Goal: Contribute content: Contribute content

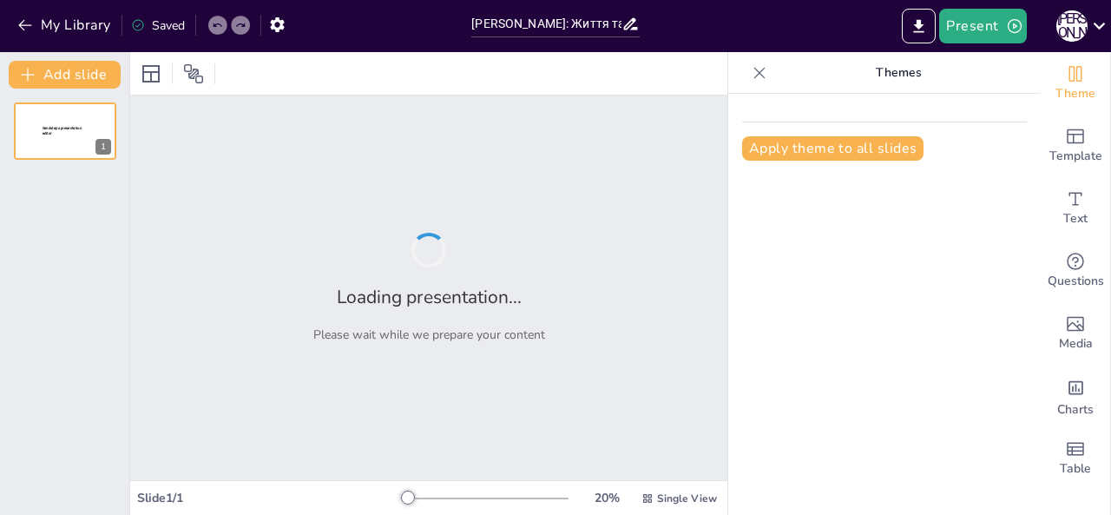
type input "[PERSON_NAME]: Життя та творчість"
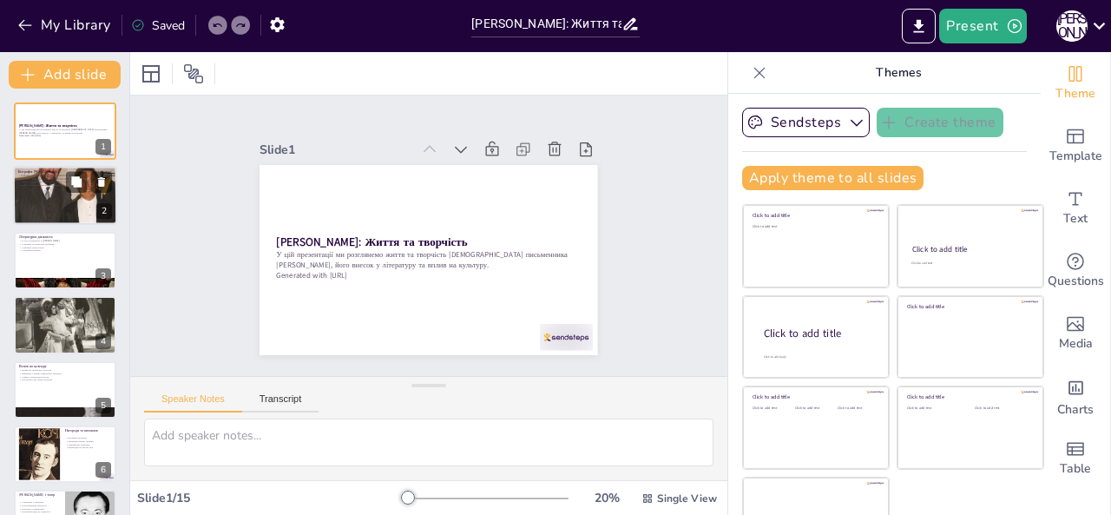
checkbox input "true"
click at [87, 196] on div at bounding box center [65, 196] width 104 height 151
type textarea "Loremips Dolorsi, ametcons adipiscinge seddoeiusm, temporinc u labo Etdolor ma …"
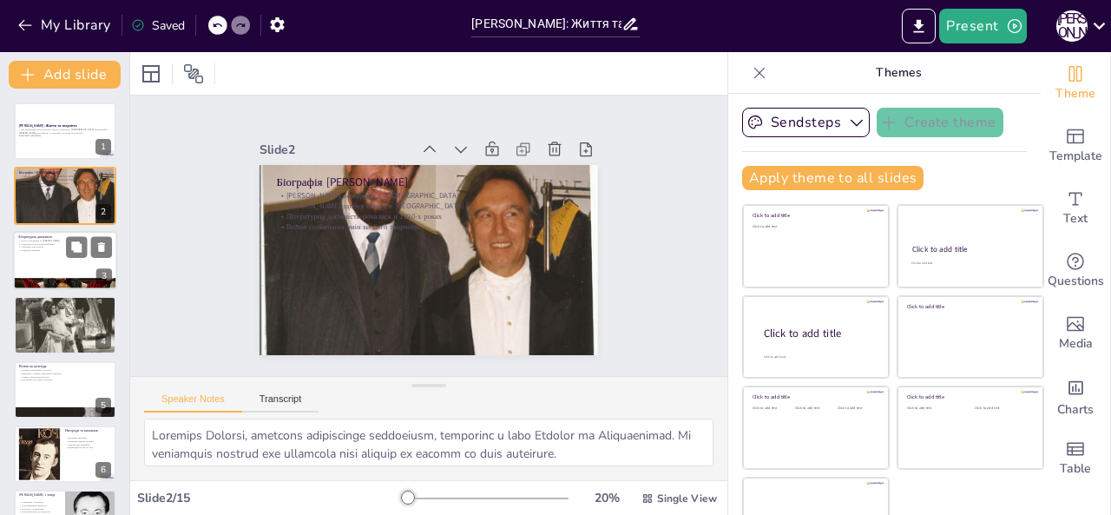
checkbox input "true"
click at [43, 261] on div at bounding box center [65, 260] width 104 height 59
type textarea "Loremips Dolorsi ametcons a elitse doeius, te incididuntu labo etdoloremagnaal …"
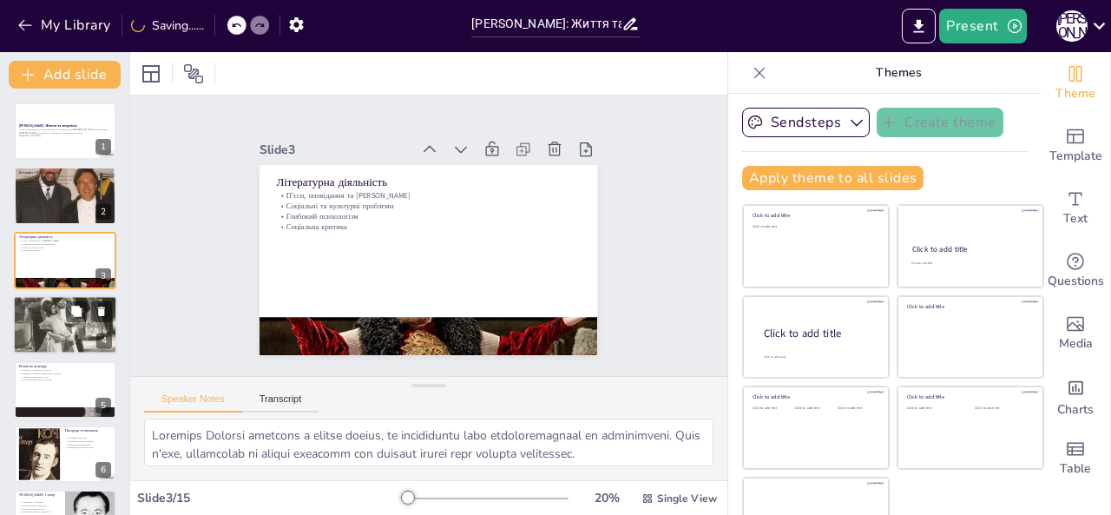
checkbox input "true"
click at [38, 309] on p ""Майстри", "Тіні забутих предків", "Довгі ночі"" at bounding box center [65, 307] width 94 height 3
type textarea "[PERSON_NAME] залишив після себе ряд класичних творів, які сьогодні вважаються …"
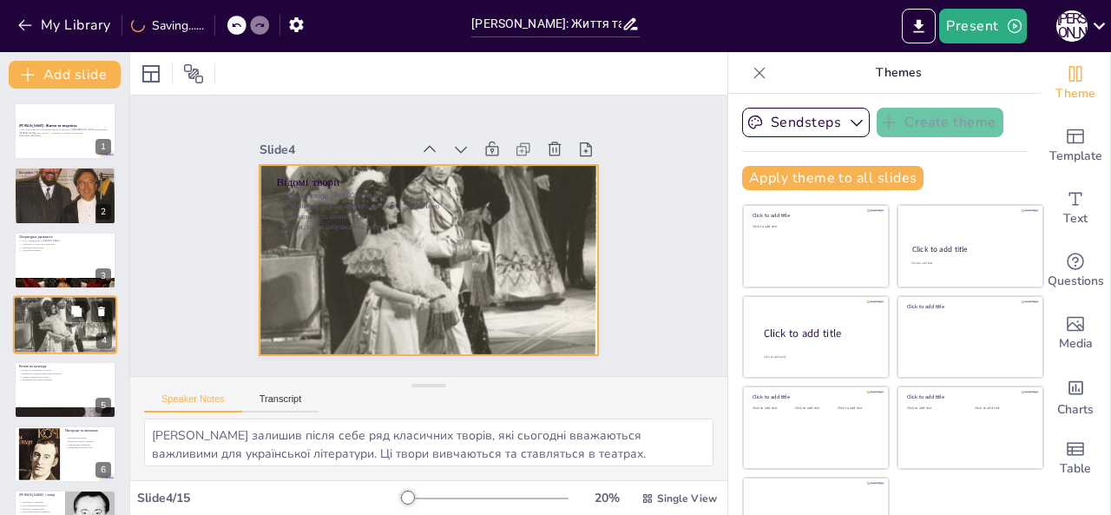
scroll to position [23, 0]
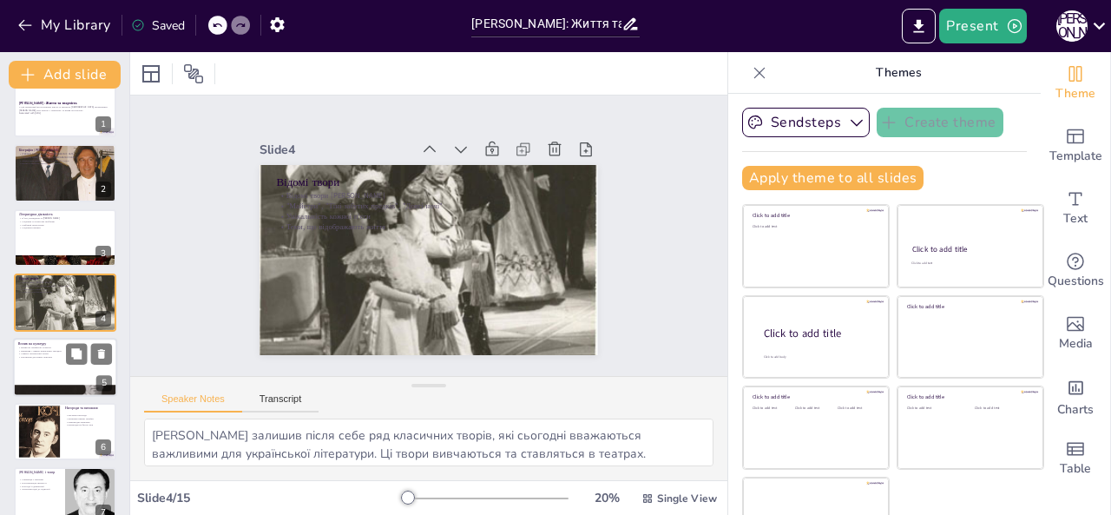
checkbox input "true"
click at [59, 359] on div at bounding box center [65, 367] width 104 height 59
type textarea "Вплив Кочерги на українську культуру важко переоцінити, оскільки його творчість…"
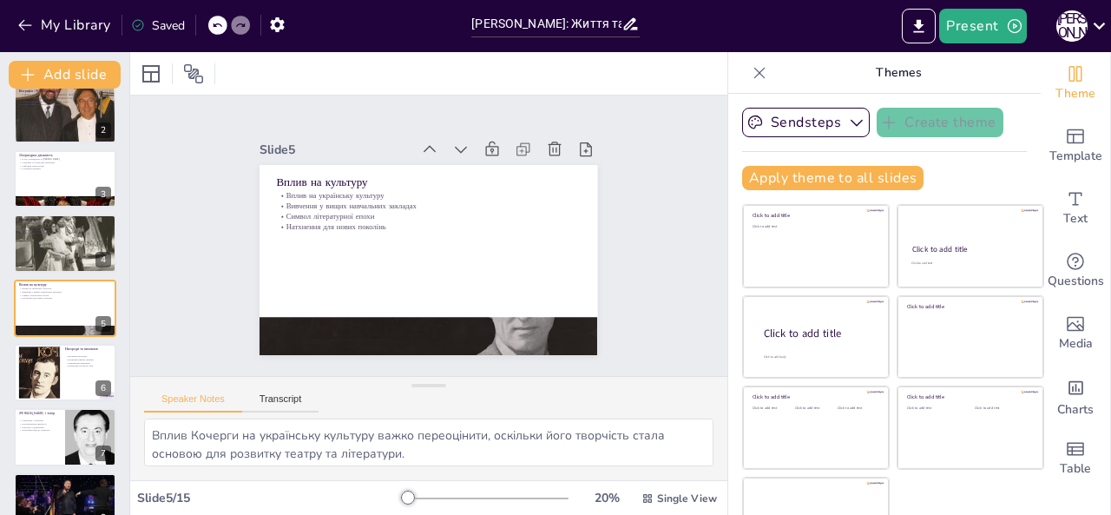
scroll to position [0, 0]
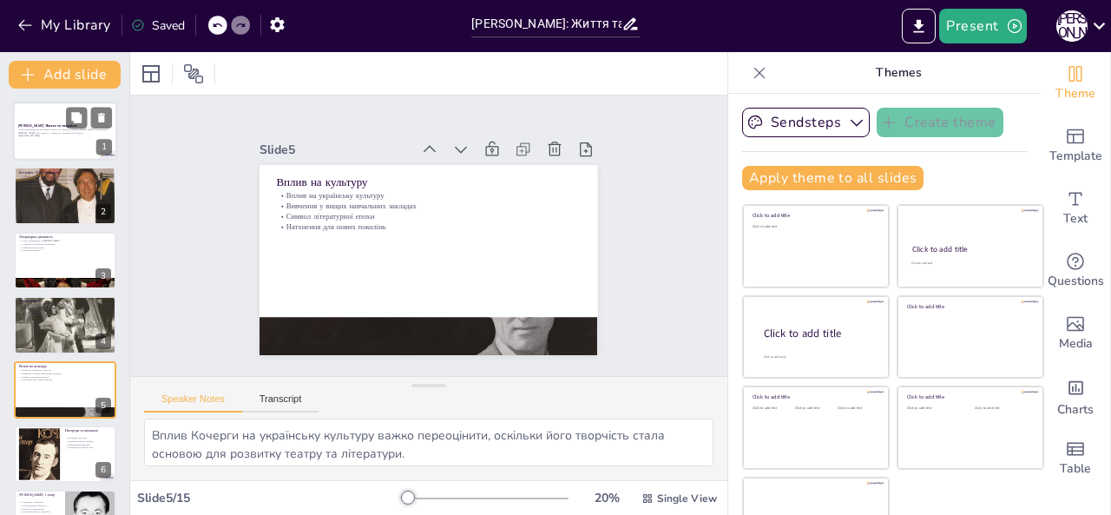
checkbox input "true"
click at [49, 125] on strong "[PERSON_NAME]: Життя та творчість" at bounding box center [47, 125] width 59 height 4
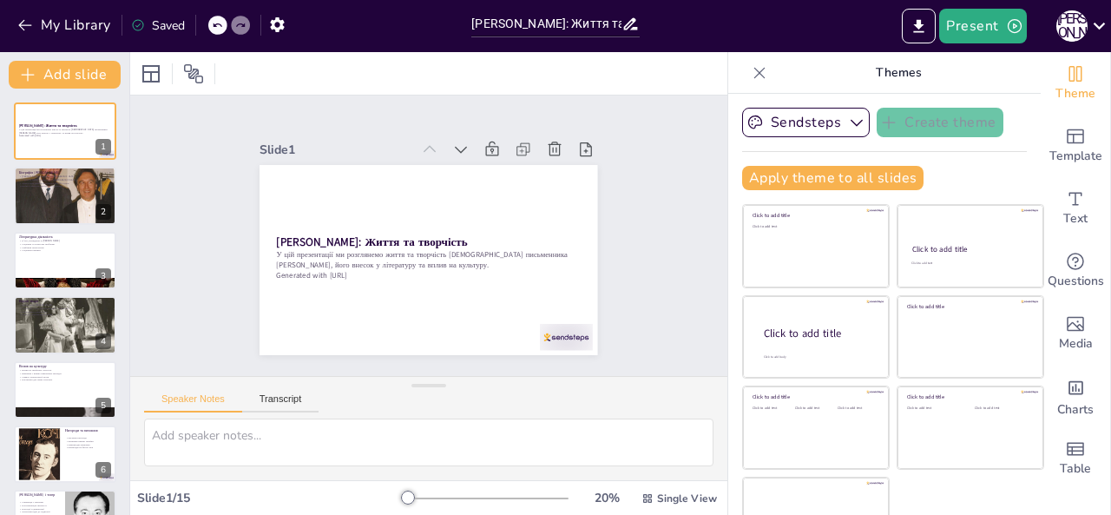
click at [171, 27] on div "Saved" at bounding box center [158, 25] width 54 height 16
click at [218, 30] on icon at bounding box center [217, 25] width 10 height 10
click at [241, 22] on icon at bounding box center [240, 25] width 10 height 10
checkbox input "true"
click at [38, 254] on div at bounding box center [65, 260] width 104 height 59
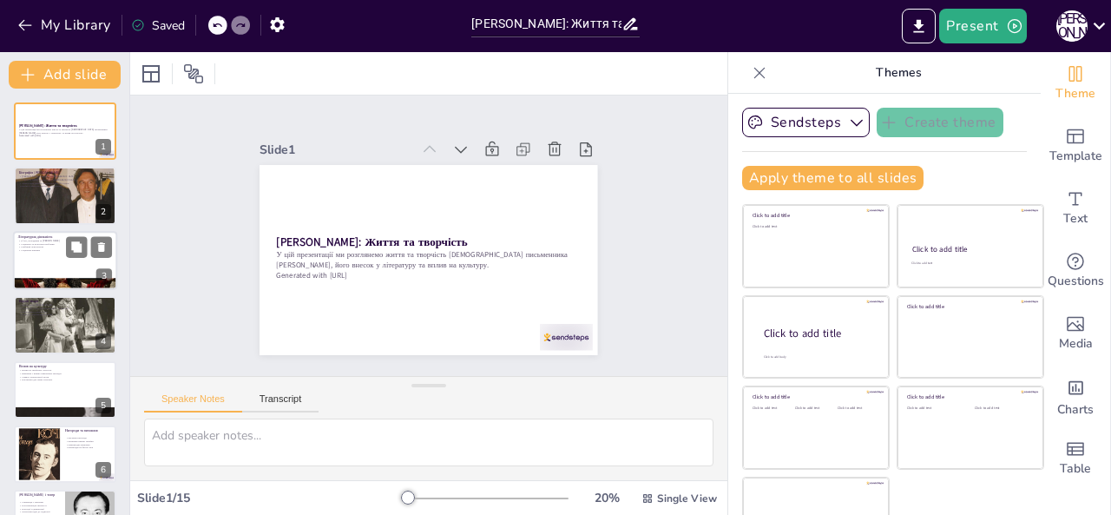
type textarea "Loremips Dolorsi ametcons a elitse doeius, te incididuntu labo etdoloremagnaal …"
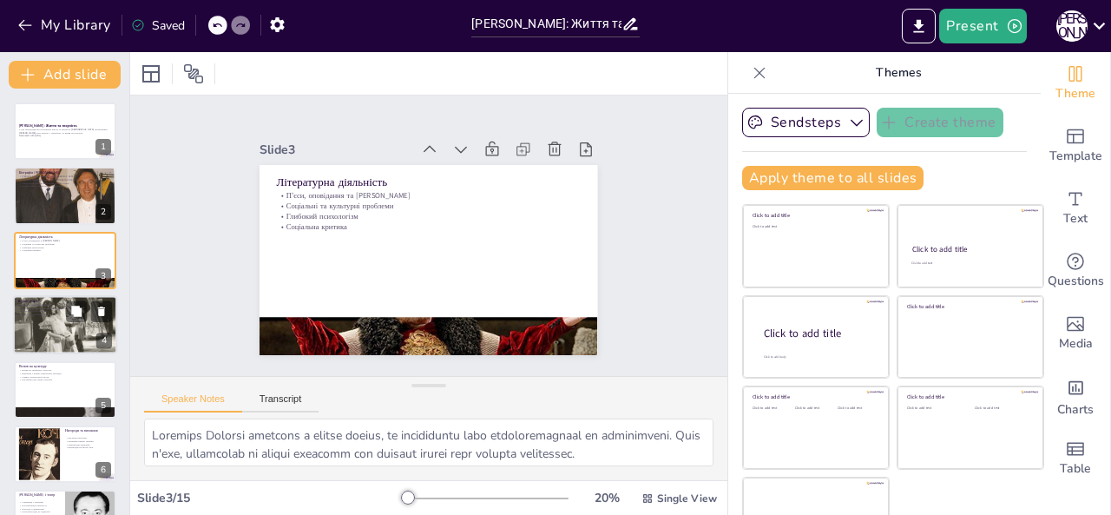
checkbox input "true"
click at [55, 301] on p "Відомі твори" at bounding box center [65, 300] width 94 height 5
type textarea "[PERSON_NAME] залишив після себе ряд класичних творів, які сьогодні вважаються …"
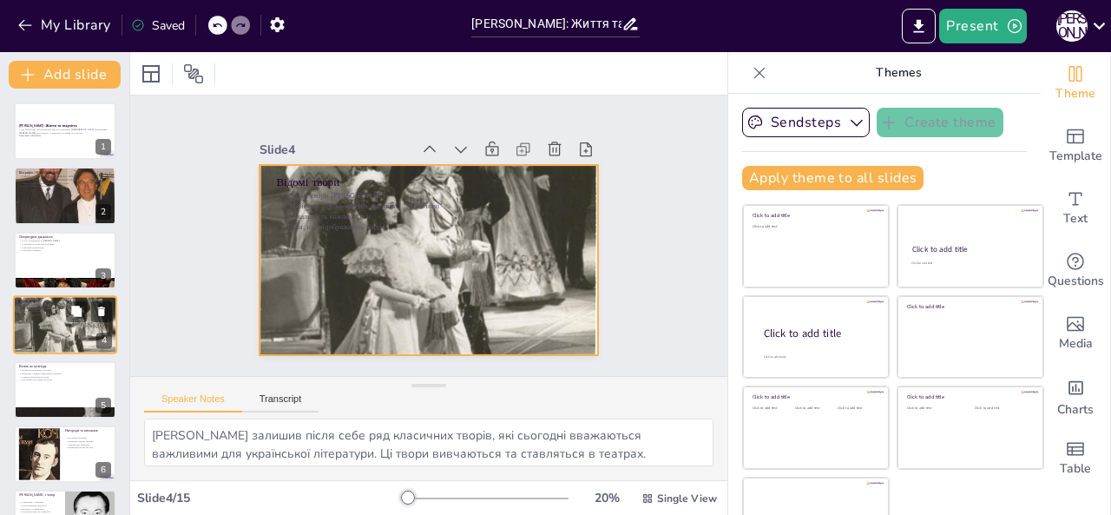
scroll to position [23, 0]
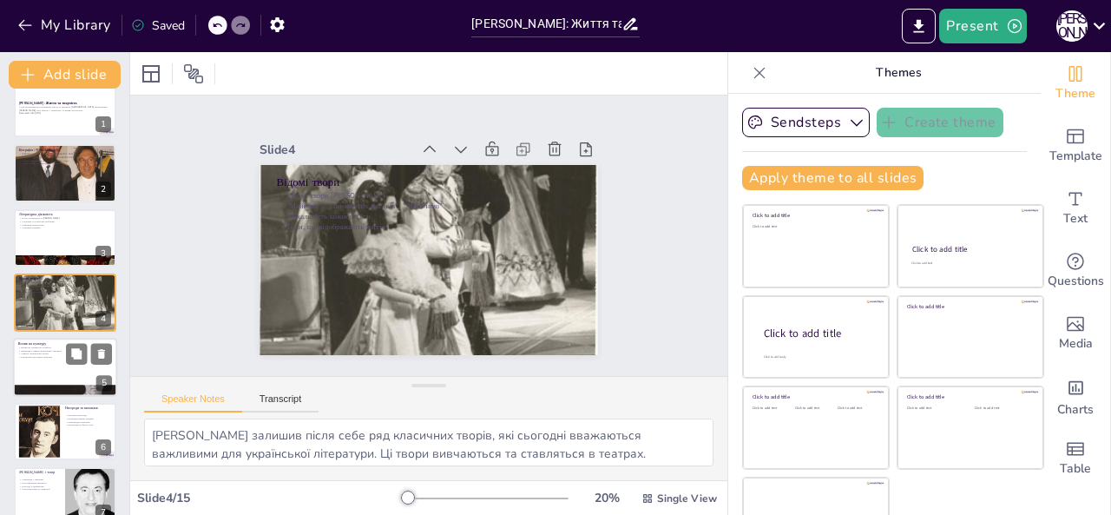
checkbox input "true"
click at [26, 364] on div at bounding box center [65, 367] width 104 height 59
type textarea "Вплив Кочерги на українську культуру важко переоцінити, оскільки його творчість…"
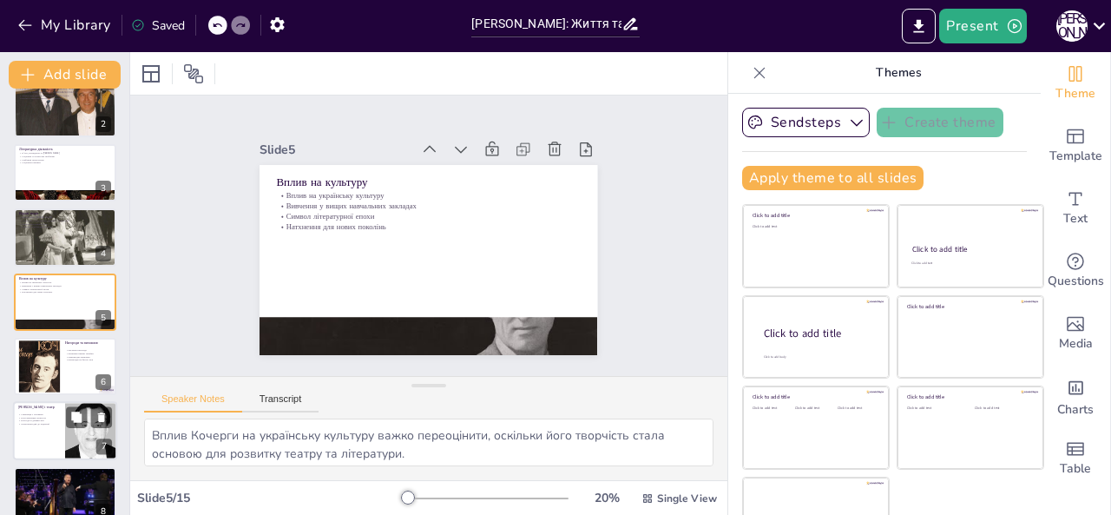
checkbox input "true"
click at [33, 410] on div "[PERSON_NAME] і театр" at bounding box center [39, 408] width 42 height 8
type textarea "Співпраця з театрами стала важливим аспектом творчості [PERSON_NAME], оскільки …"
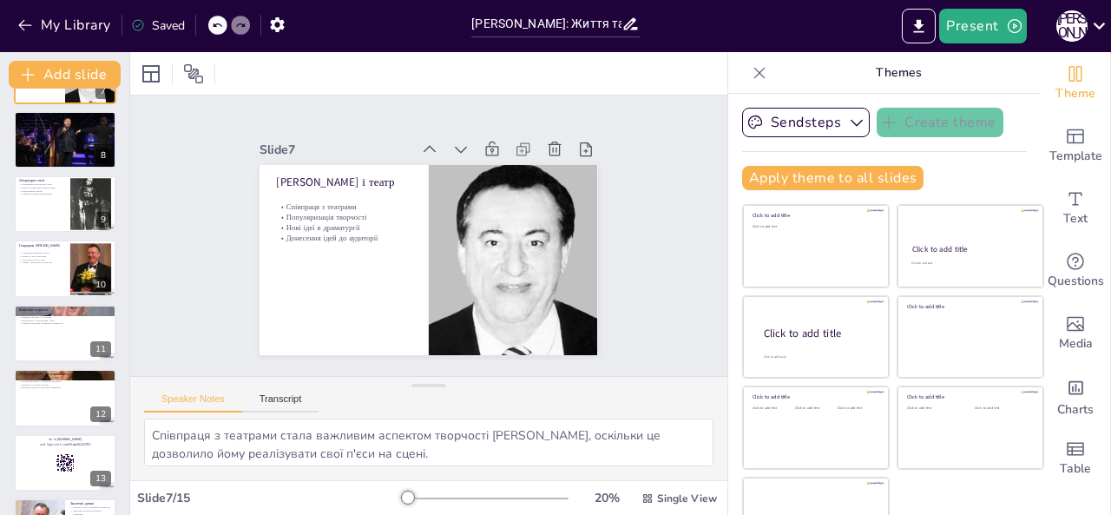
scroll to position [562, 0]
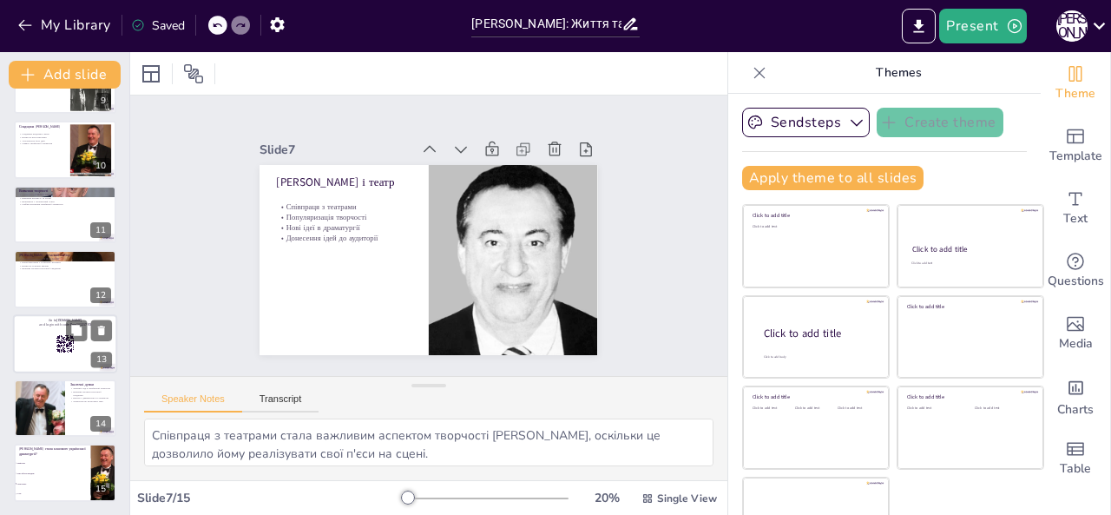
checkbox input "true"
click at [43, 355] on div at bounding box center [65, 343] width 104 height 59
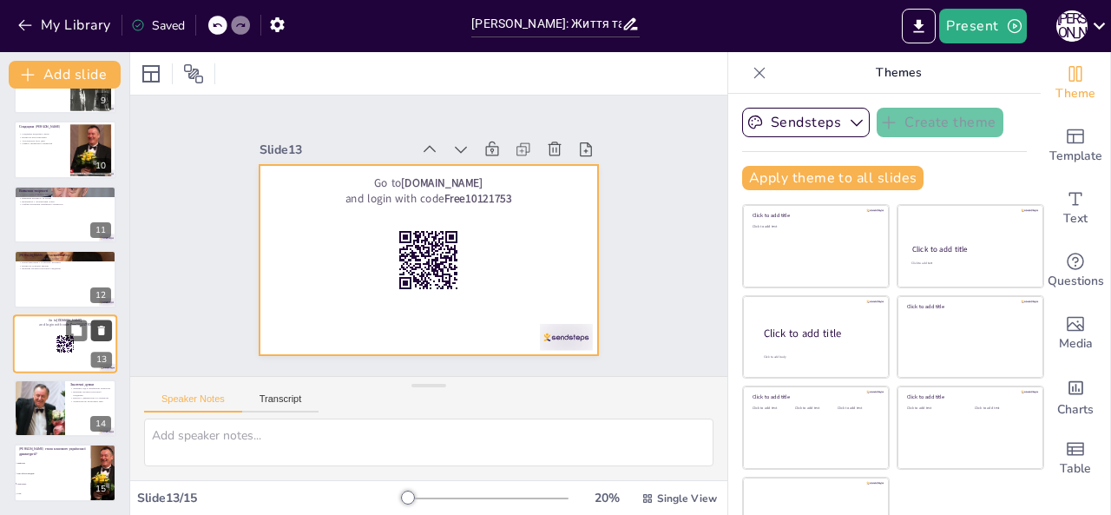
checkbox input "true"
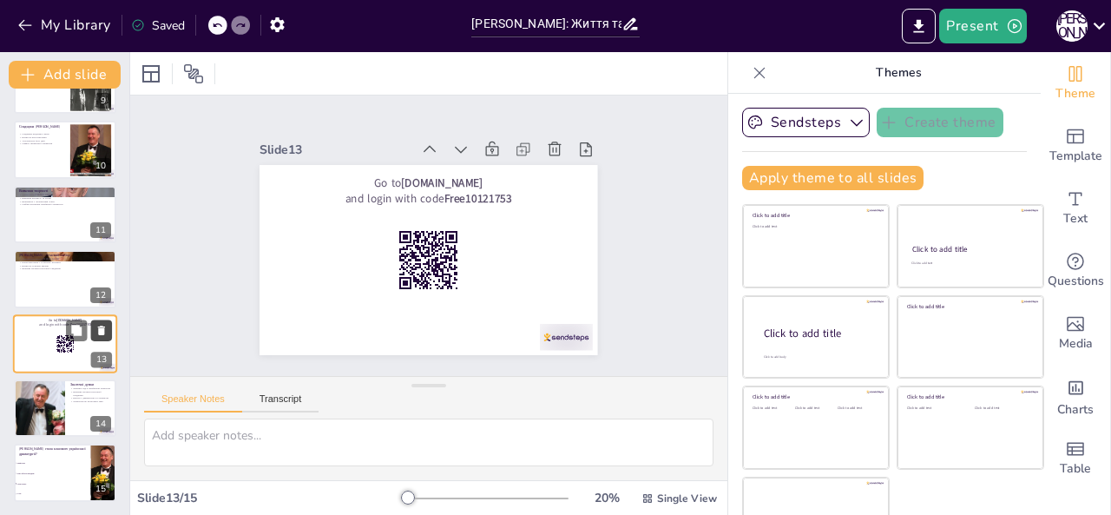
click at [101, 323] on button at bounding box center [101, 329] width 21 height 21
type textarea "Значний слід Кочерги в українській літературі підкреслює його важливість для ку…"
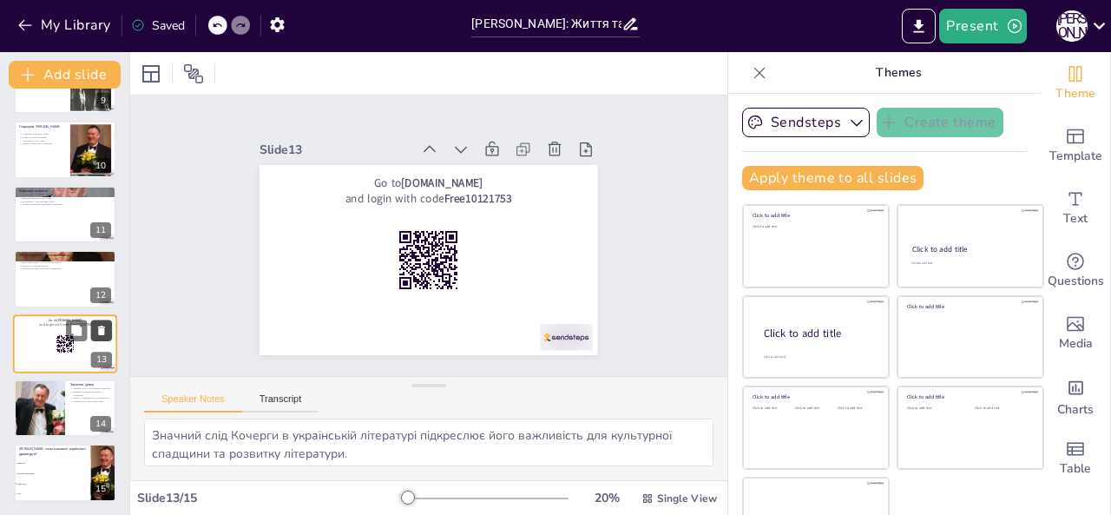
scroll to position [498, 0]
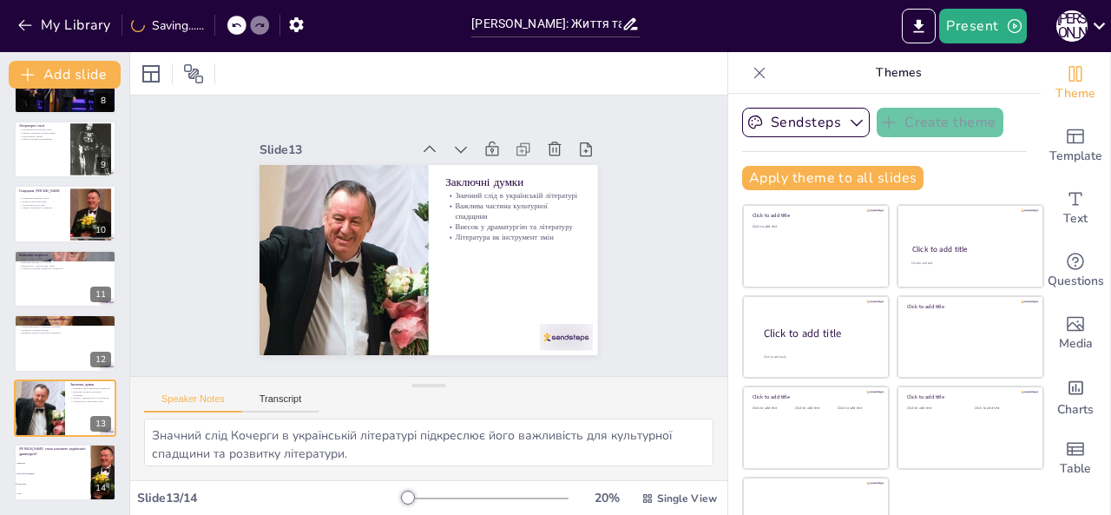
click at [3, 368] on div "[PERSON_NAME]: [PERSON_NAME] та творчість У цій презентації ми розглянемо життя…" at bounding box center [64, 52] width 129 height 896
checkbox input "true"
click at [42, 337] on div at bounding box center [65, 342] width 104 height 59
type textarea "Актуальність творів [PERSON_NAME] сьогодні свідчить про їхню здатність впливати…"
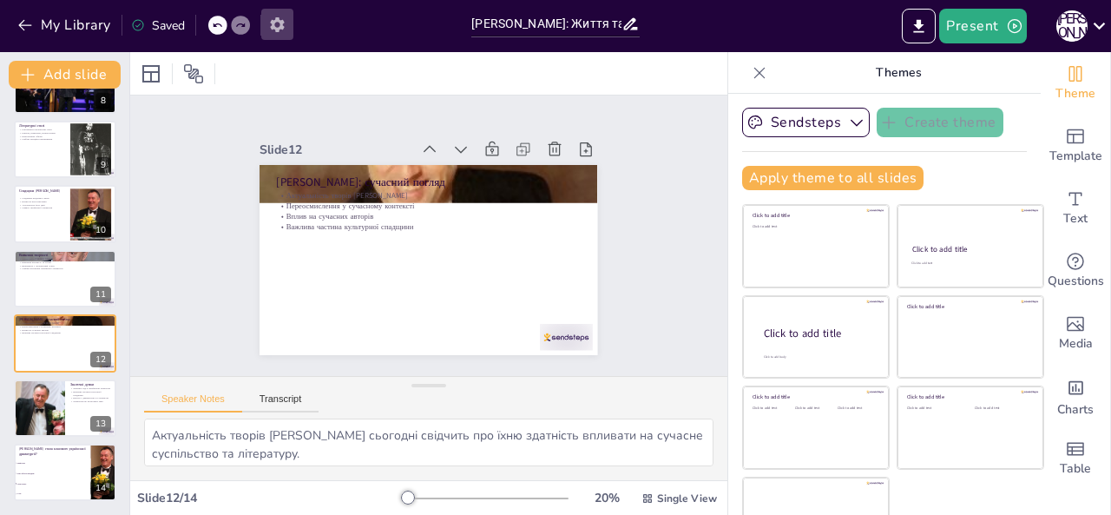
click at [275, 29] on icon "button" at bounding box center [277, 24] width 14 height 15
click at [281, 24] on icon "button" at bounding box center [277, 24] width 14 height 15
checkbox input "true"
